Goal: Task Accomplishment & Management: Manage account settings

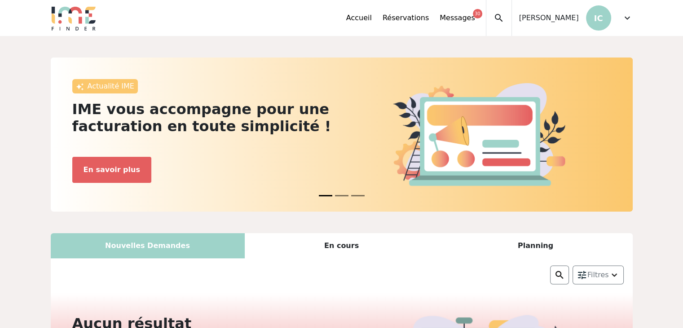
click at [625, 21] on span "expand_more" at bounding box center [627, 18] width 11 height 11
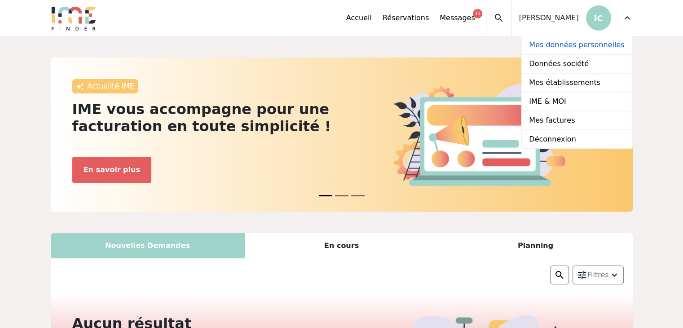
click at [583, 43] on link "Mes données personnelles" at bounding box center [577, 45] width 110 height 19
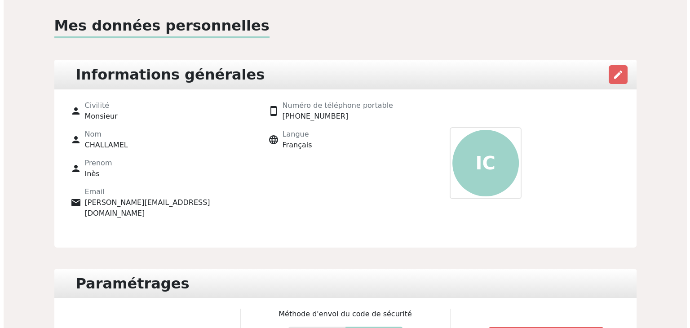
scroll to position [43, 0]
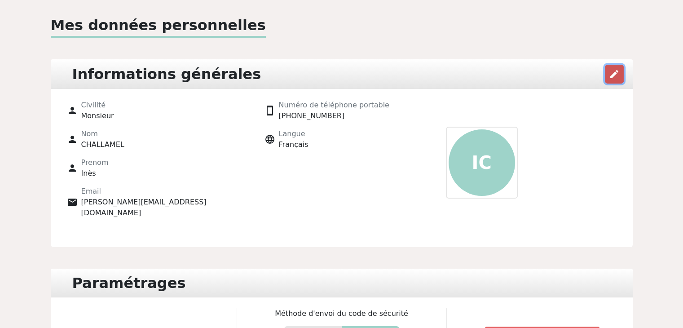
click at [613, 77] on span "edit" at bounding box center [614, 74] width 11 height 11
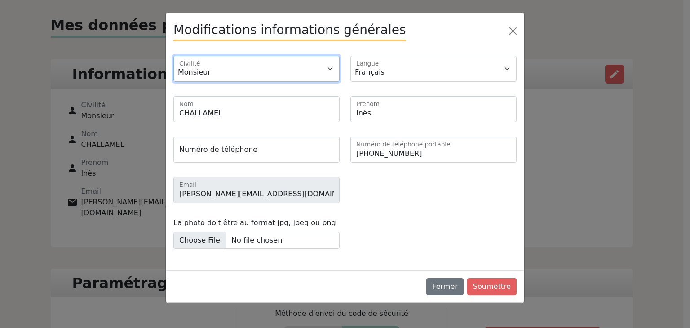
click at [287, 62] on select "Monsieur Madame" at bounding box center [256, 69] width 166 height 26
select select "2"
click at [173, 56] on select "Monsieur Madame" at bounding box center [256, 69] width 166 height 26
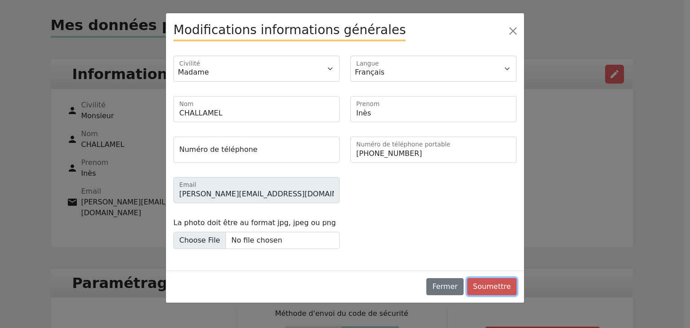
click at [493, 293] on button "Soumettre" at bounding box center [491, 286] width 49 height 17
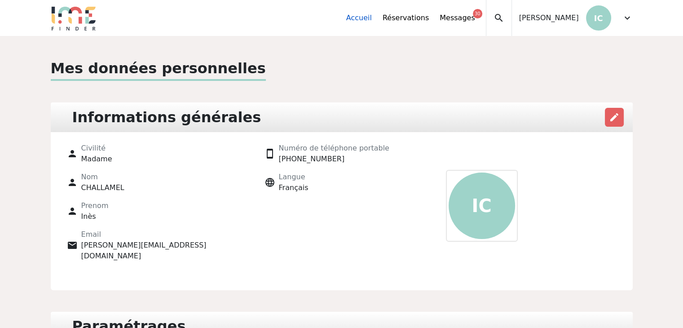
click at [372, 21] on link "Accueil" at bounding box center [359, 18] width 26 height 11
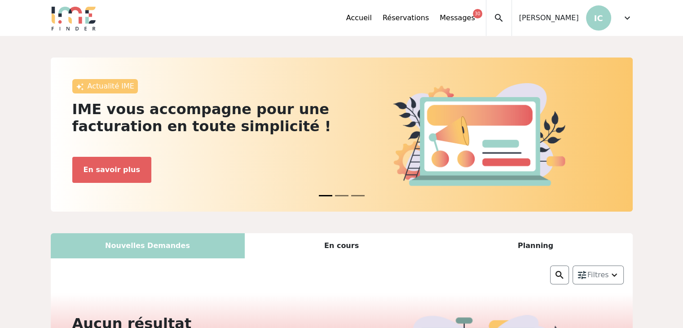
click at [631, 14] on span "expand_more" at bounding box center [627, 18] width 11 height 11
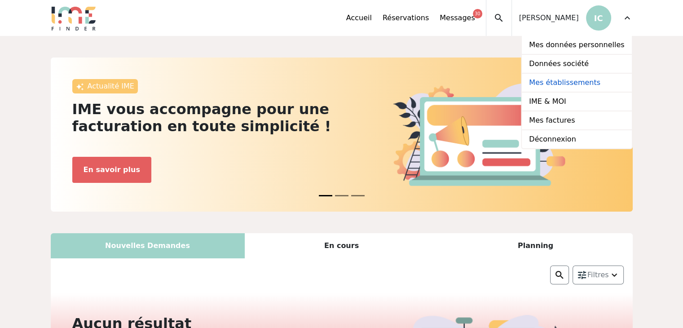
click at [582, 81] on link "Mes établissements" at bounding box center [577, 83] width 110 height 19
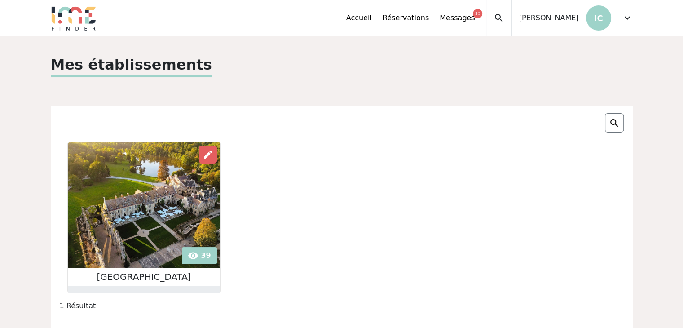
click at [150, 214] on img at bounding box center [144, 205] width 153 height 126
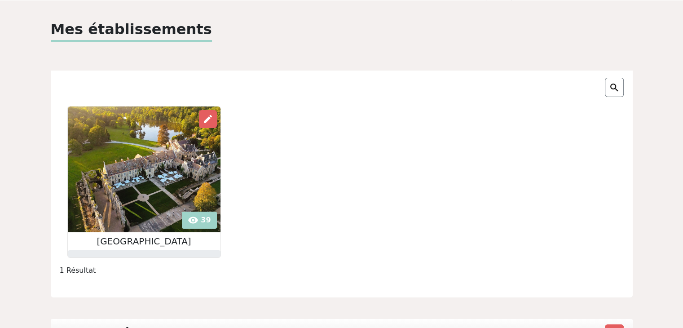
scroll to position [31, 0]
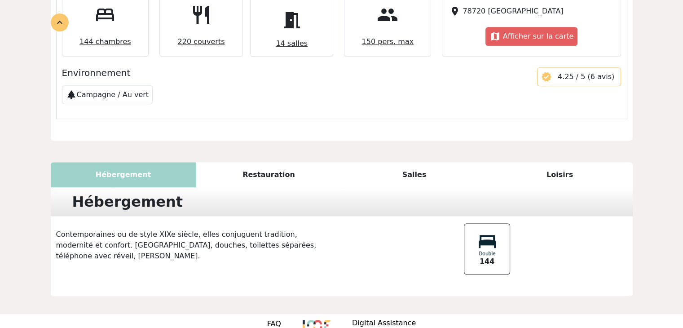
scroll to position [478, 0]
click at [244, 163] on div "Restauration" at bounding box center [269, 175] width 146 height 25
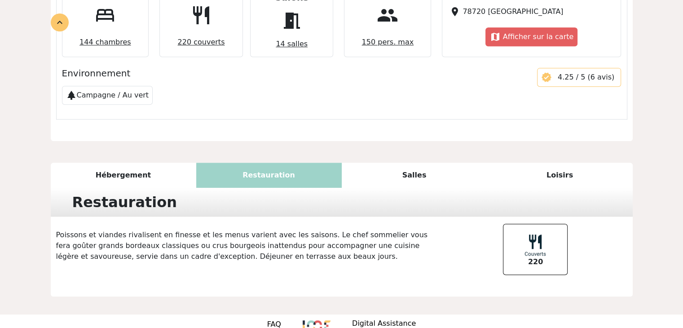
click at [393, 163] on div "Salles" at bounding box center [415, 175] width 146 height 25
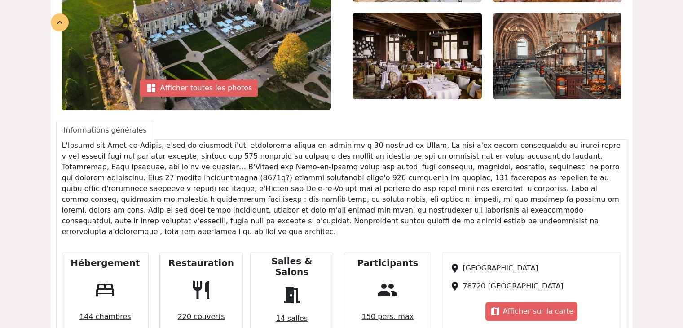
scroll to position [204, 0]
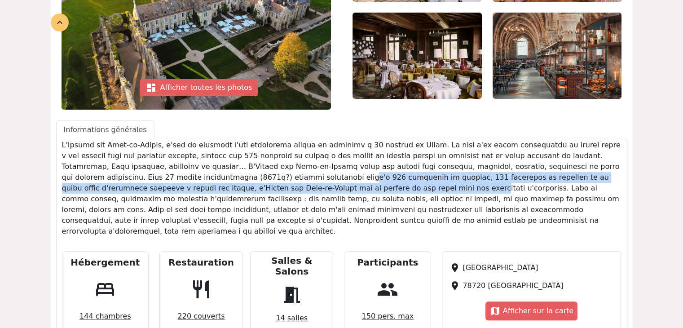
drag, startPoint x: 107, startPoint y: 180, endPoint x: 138, endPoint y: 182, distance: 31.1
click at [138, 182] on p at bounding box center [342, 188] width 560 height 97
click at [138, 181] on p at bounding box center [342, 188] width 560 height 97
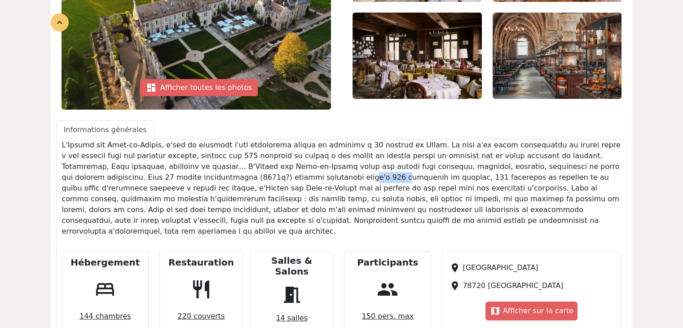
drag, startPoint x: 138, startPoint y: 178, endPoint x: 107, endPoint y: 177, distance: 31.0
click at [107, 177] on p at bounding box center [342, 188] width 560 height 97
copy p "(1600m?)"
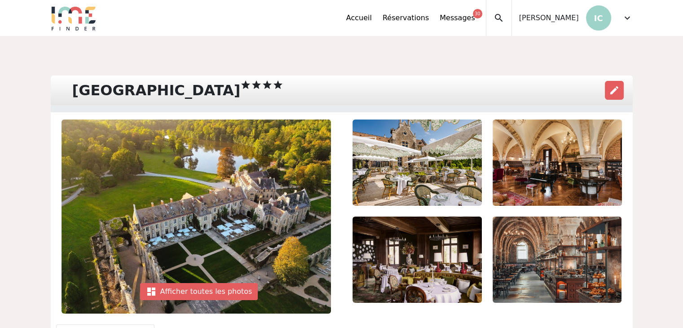
scroll to position [2, 0]
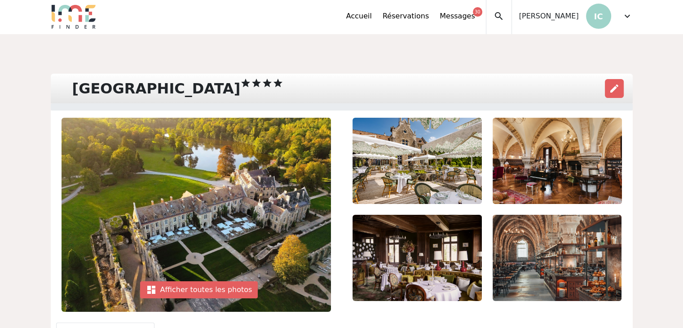
click at [636, 22] on div "expand_less Accueil Réservations Messages 30 Mes données personnelles Données s…" at bounding box center [341, 16] width 593 height 36
click at [626, 18] on span "expand_more" at bounding box center [627, 16] width 11 height 11
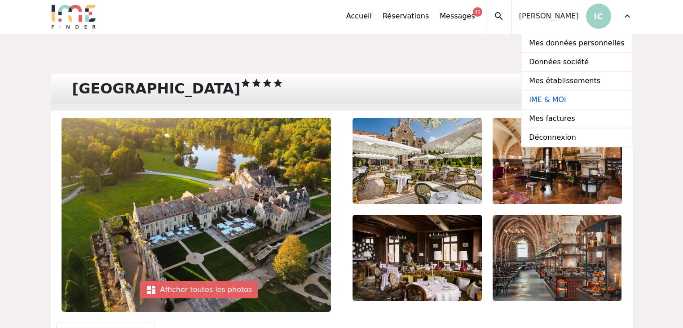
click at [567, 97] on link "IME & MOI" at bounding box center [577, 100] width 110 height 19
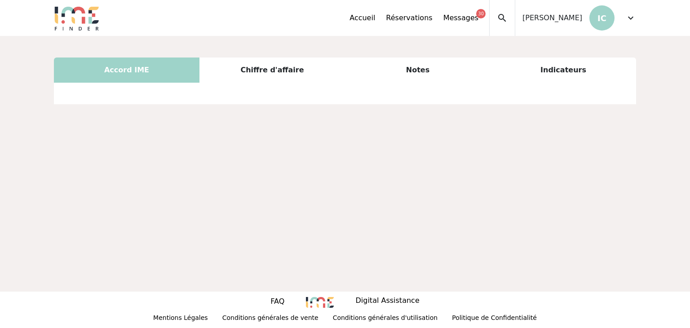
click at [267, 74] on div "Chiffre d'affaire" at bounding box center [272, 69] width 146 height 25
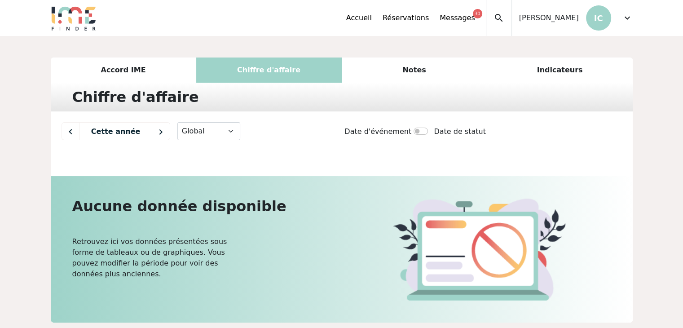
click at [395, 71] on div "Notes" at bounding box center [415, 69] width 146 height 25
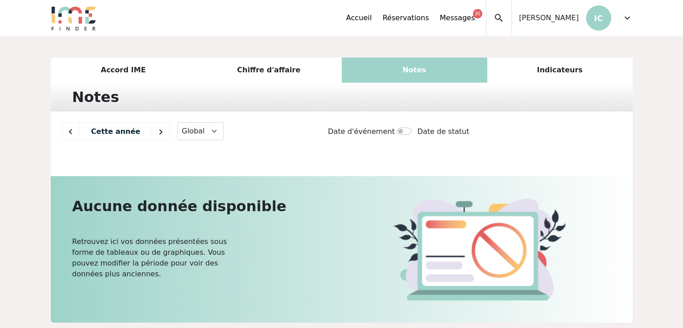
click at [551, 76] on div "Indicateurs" at bounding box center [560, 69] width 146 height 25
